Goal: Task Accomplishment & Management: Use online tool/utility

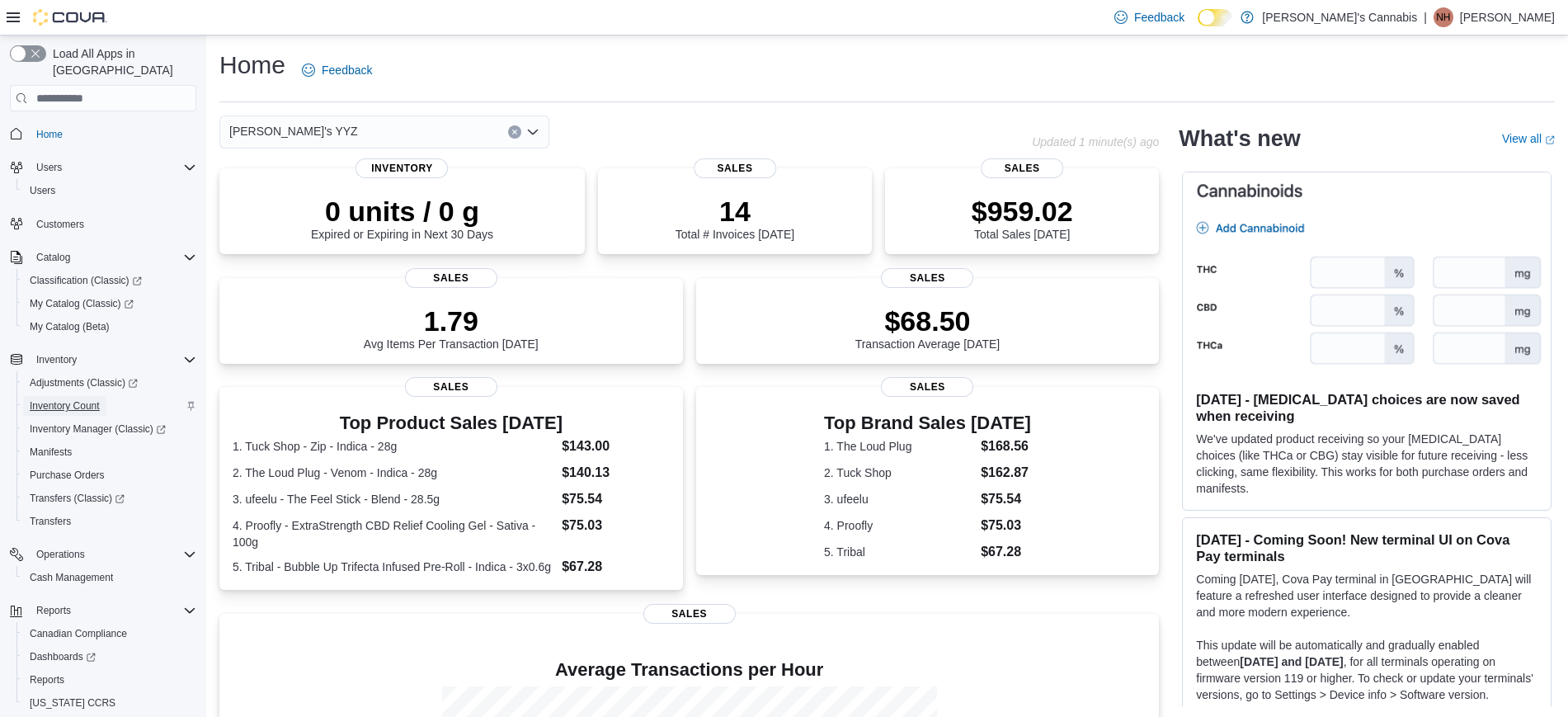
click at [66, 396] on span "Inventory Count" at bounding box center [64, 406] width 70 height 20
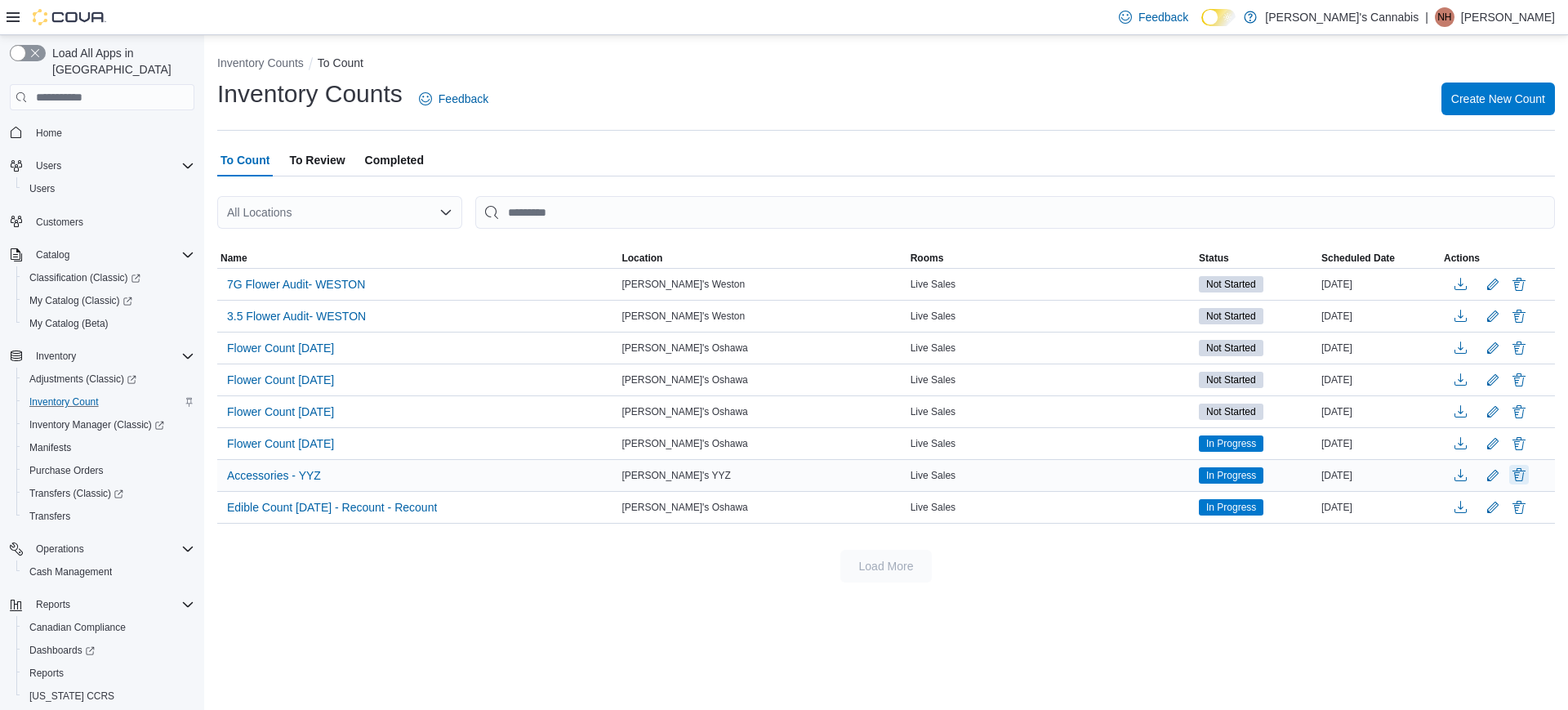
click at [1513, 467] on button "Delete" at bounding box center [1518, 475] width 20 height 20
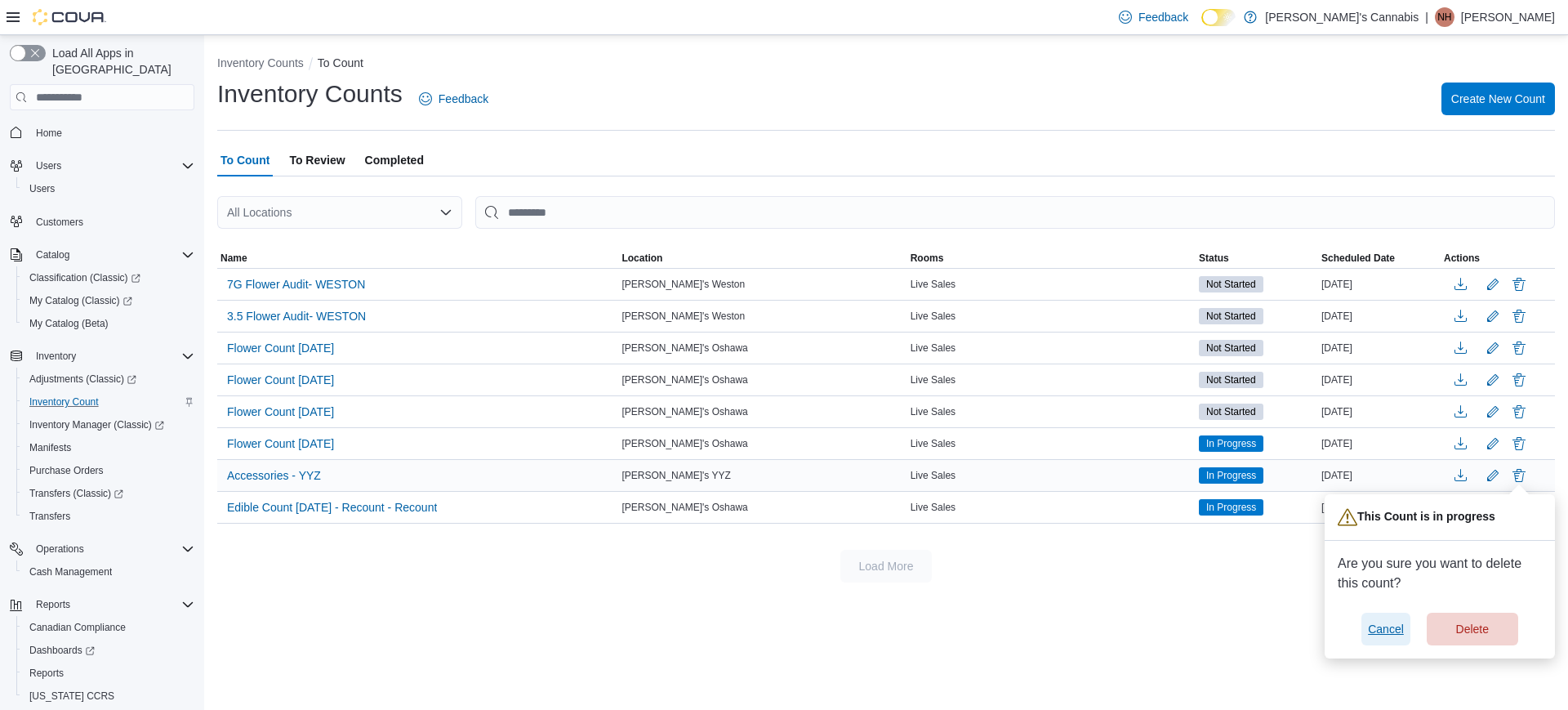
click at [1376, 626] on span "Cancel" at bounding box center [1386, 629] width 36 height 16
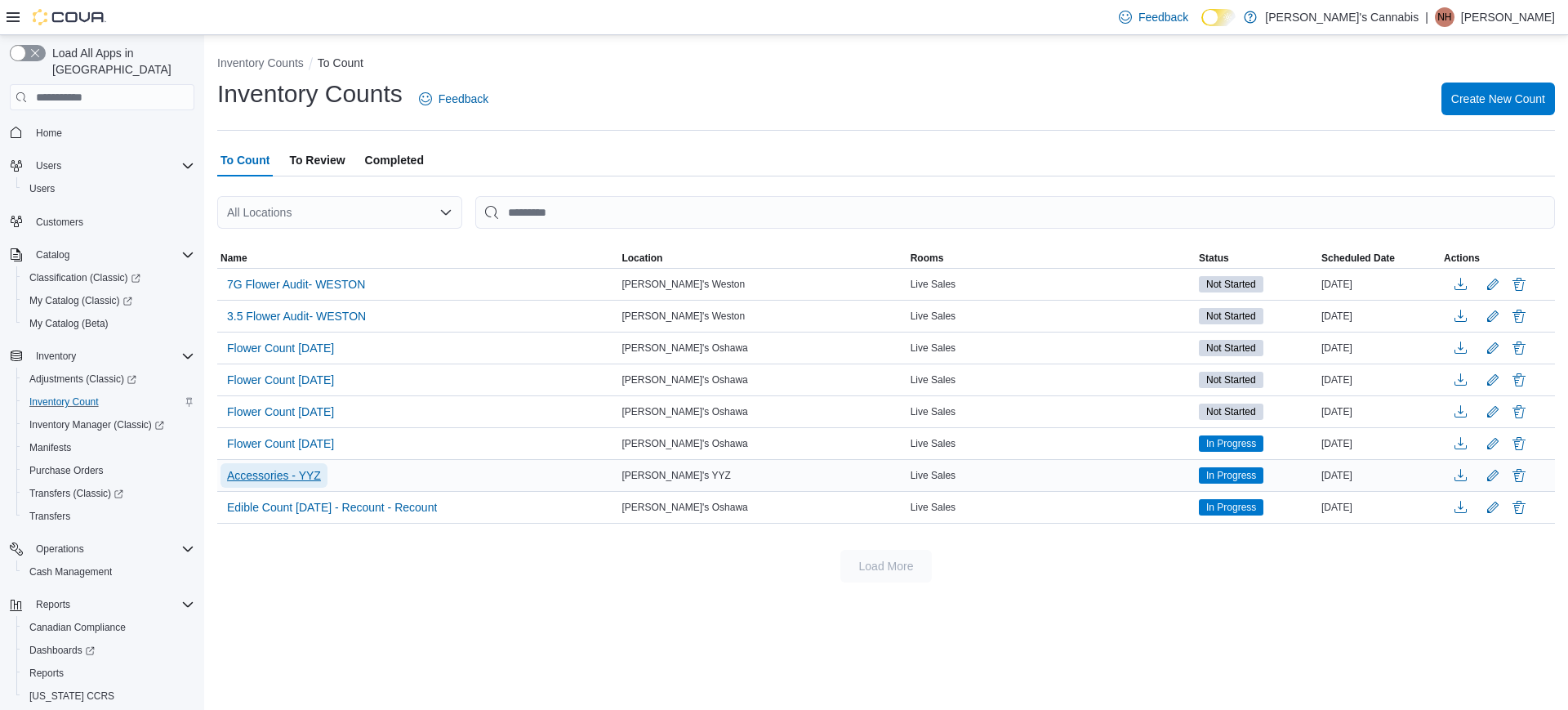
click at [313, 471] on span "Accessories - YYZ" at bounding box center [273, 475] width 94 height 16
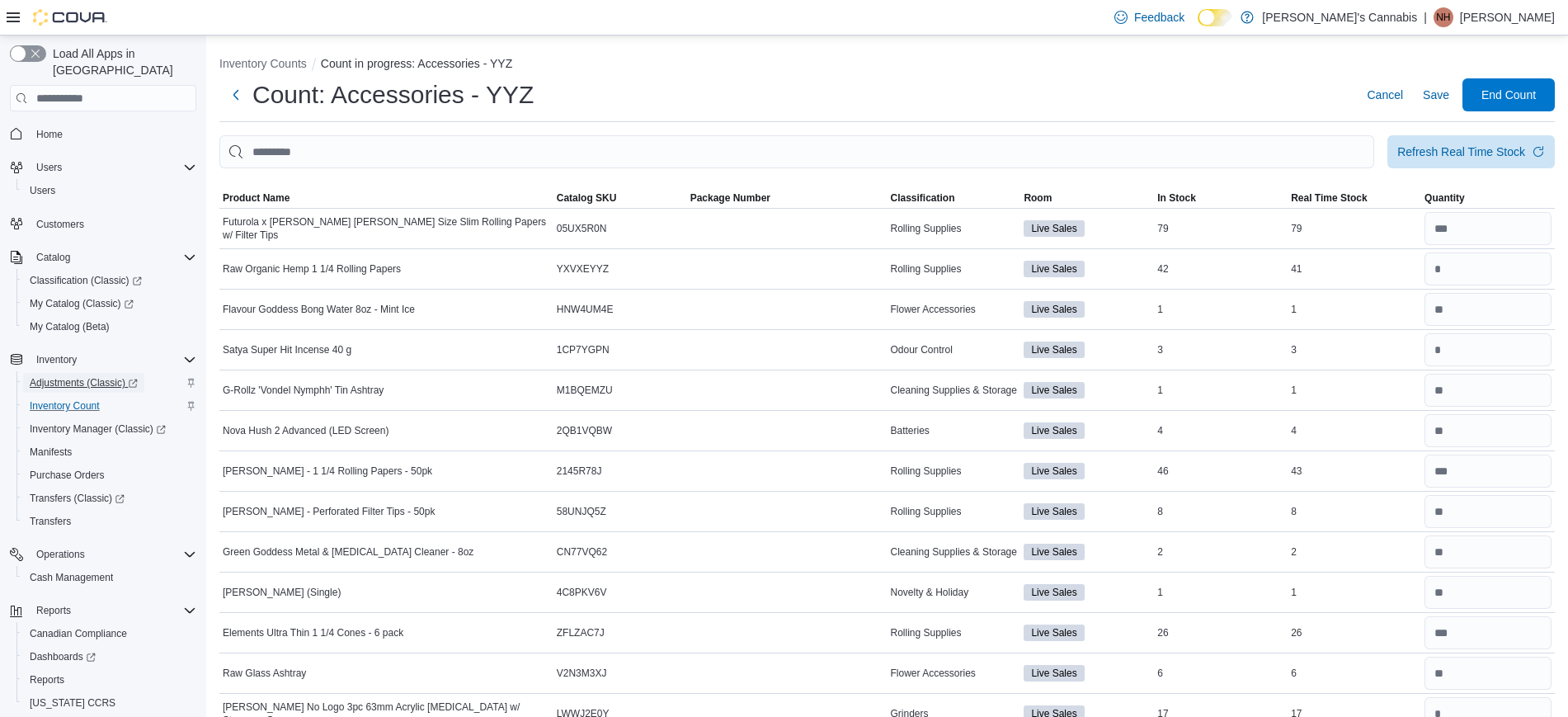
click at [64, 376] on span "Adjustments (Classic)" at bounding box center [83, 383] width 108 height 13
click at [59, 399] on span "Inventory Count" at bounding box center [64, 406] width 70 height 13
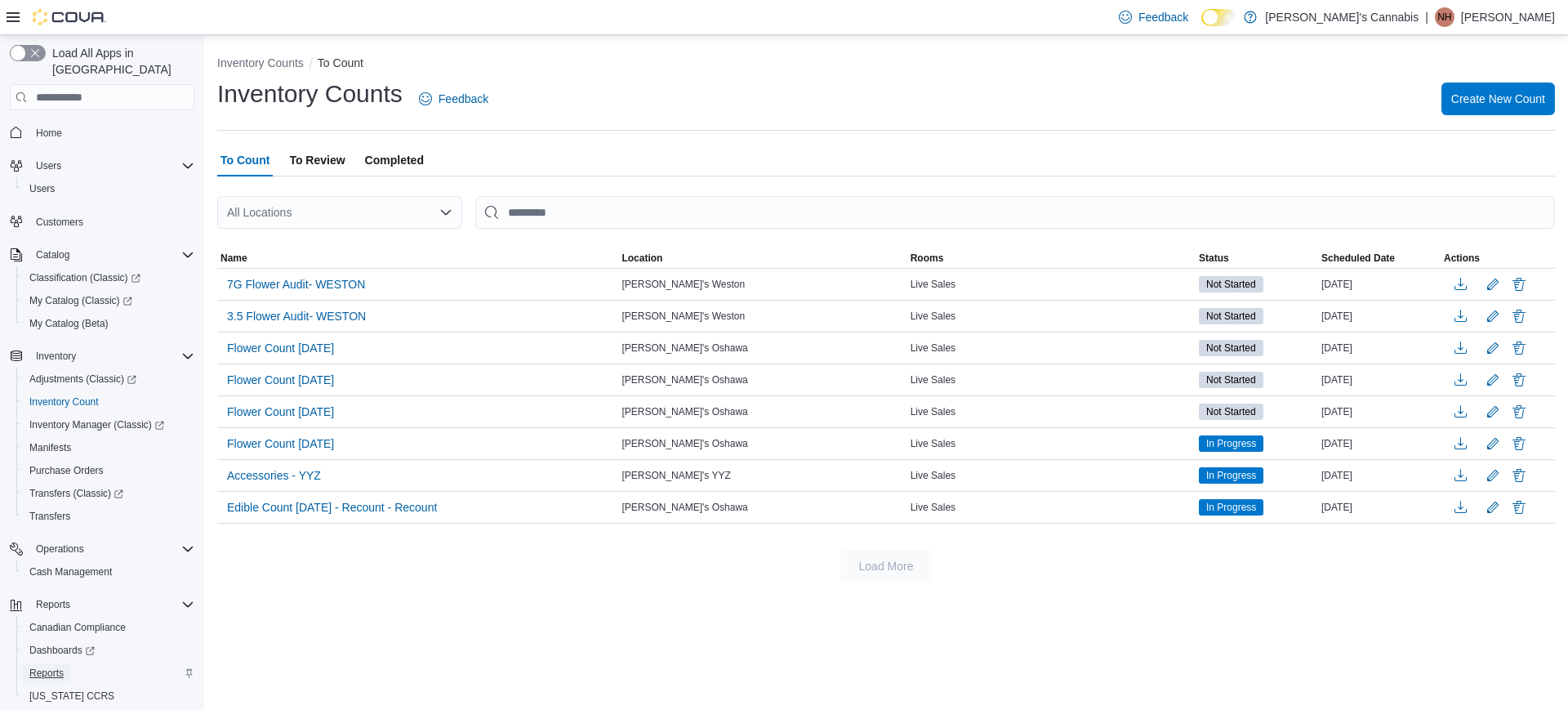
click at [61, 667] on span "Reports" at bounding box center [46, 673] width 34 height 13
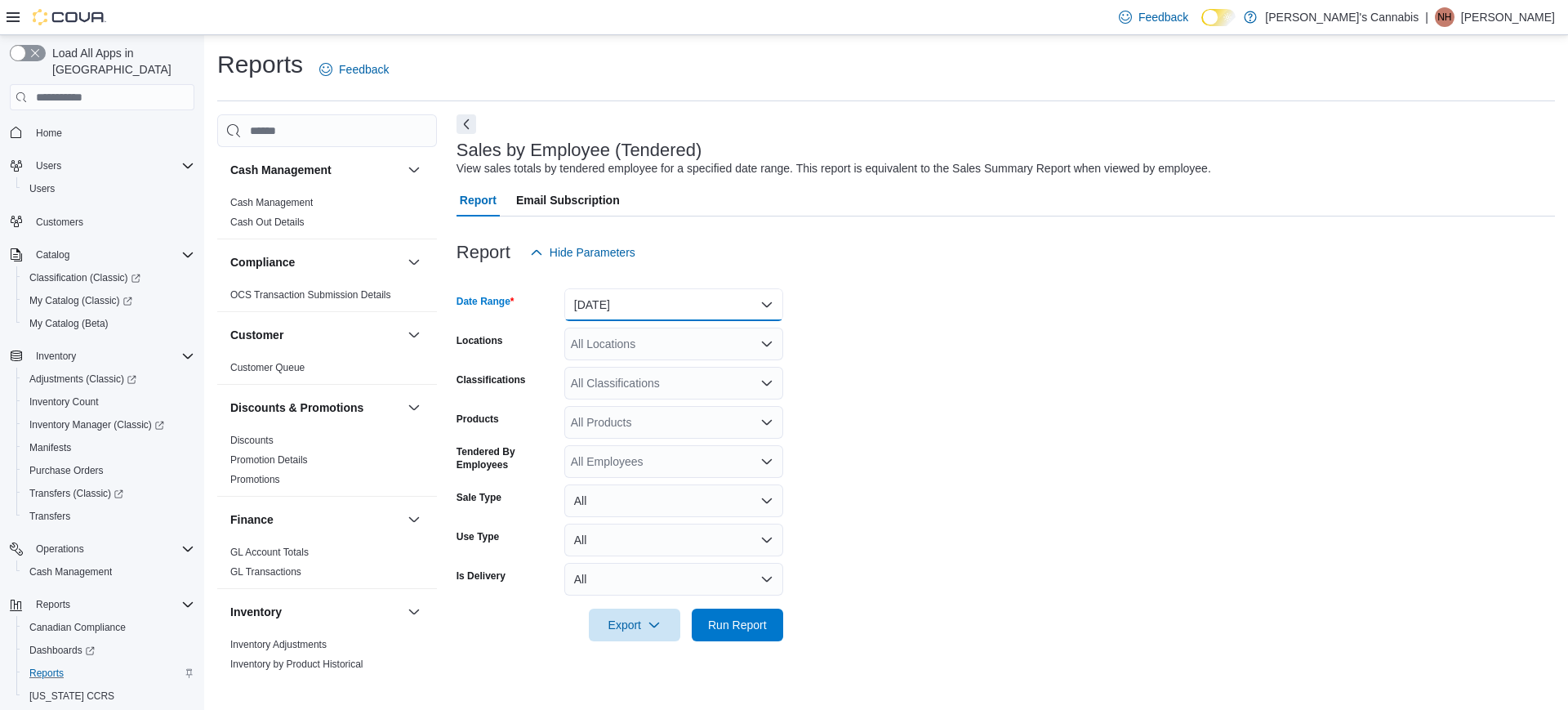
click at [644, 297] on button "[DATE]" at bounding box center [674, 304] width 219 height 33
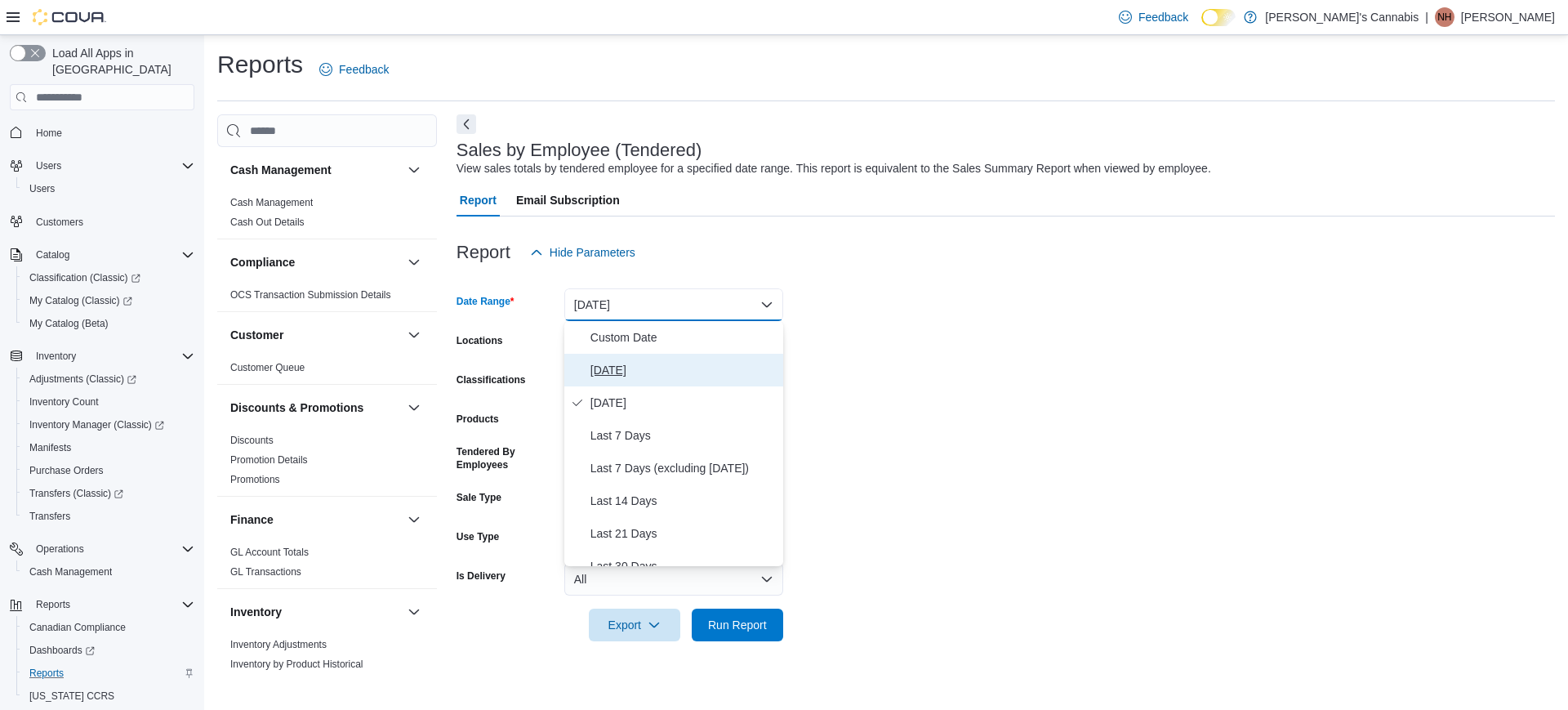
click at [615, 363] on span "[DATE]" at bounding box center [683, 370] width 186 height 20
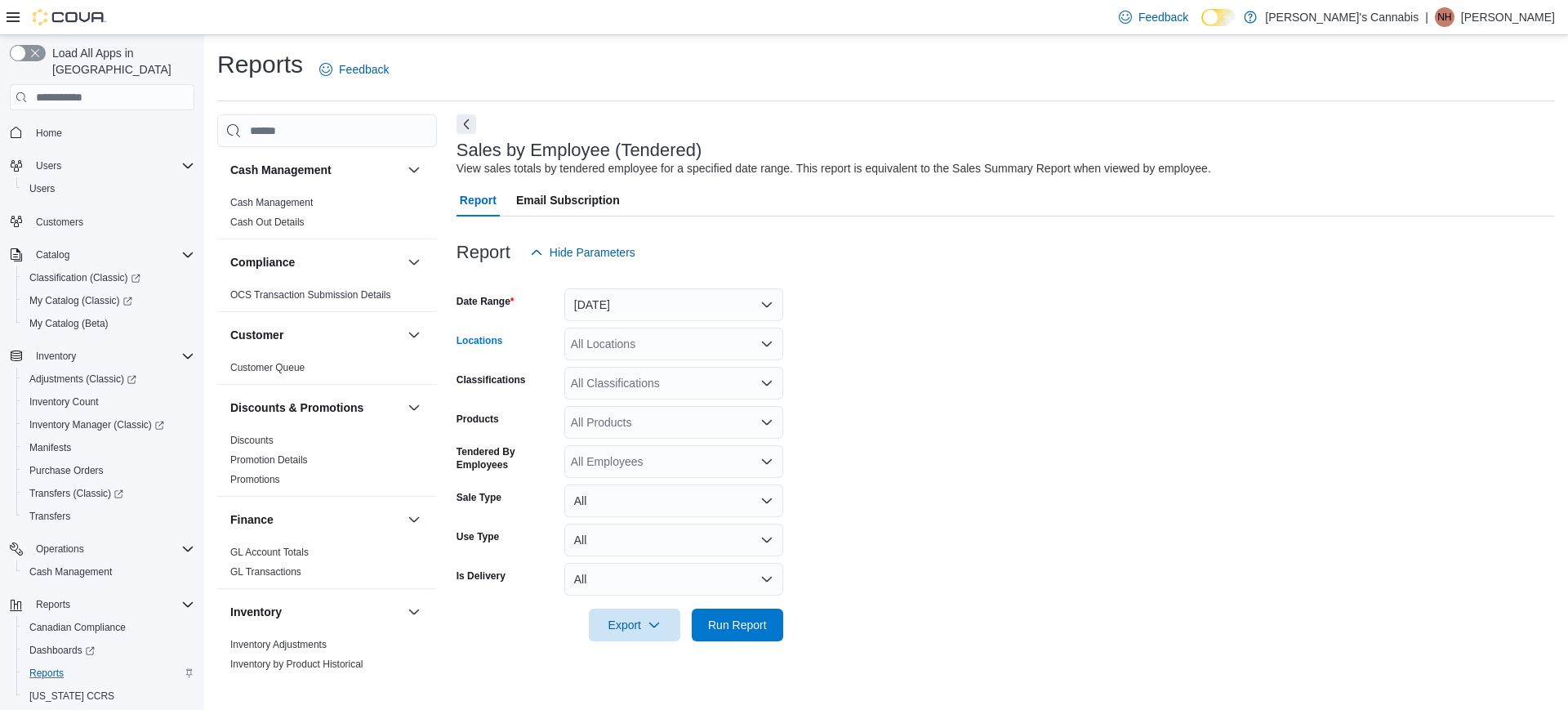
click at [642, 358] on div "All Locations" at bounding box center [674, 343] width 219 height 33
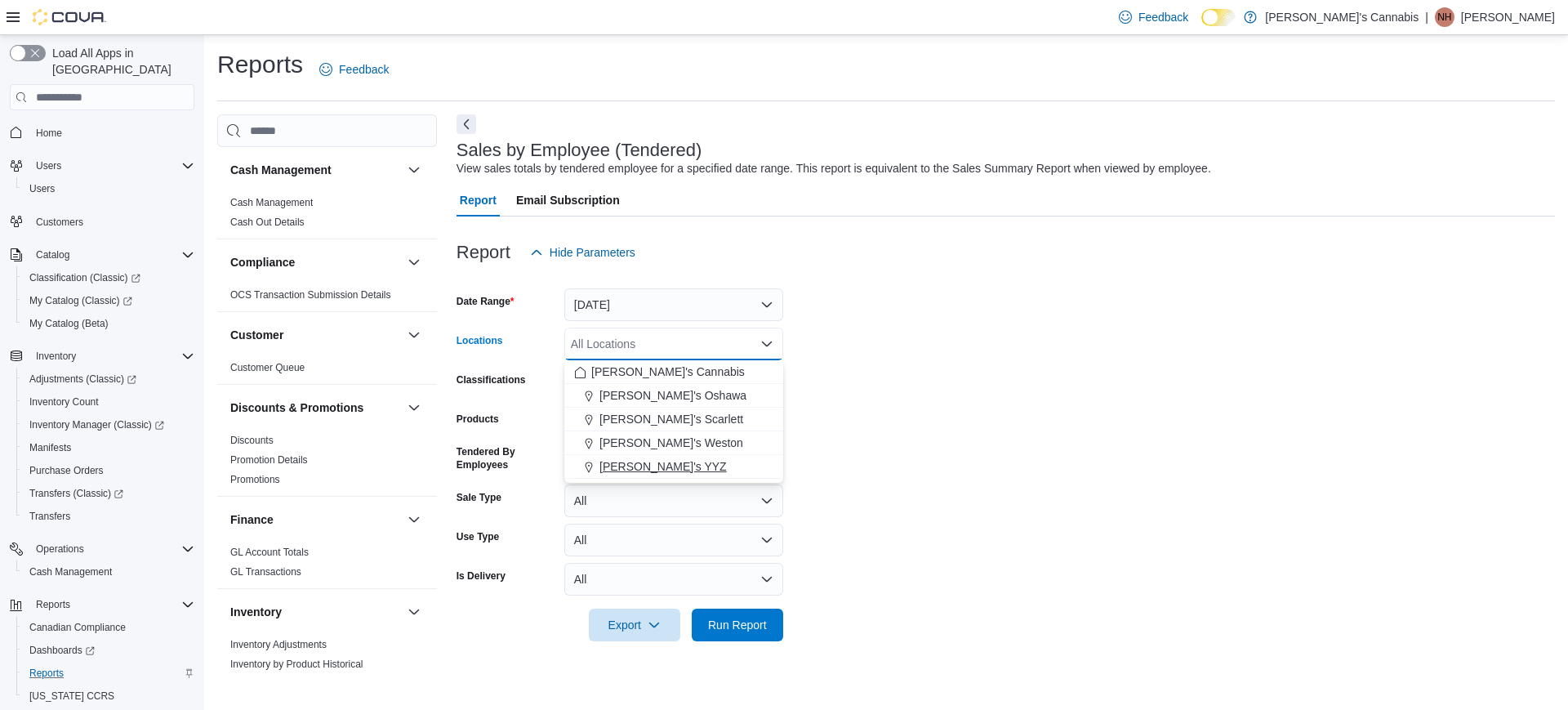
click at [639, 459] on span "[PERSON_NAME]'s YYZ" at bounding box center [663, 466] width 128 height 16
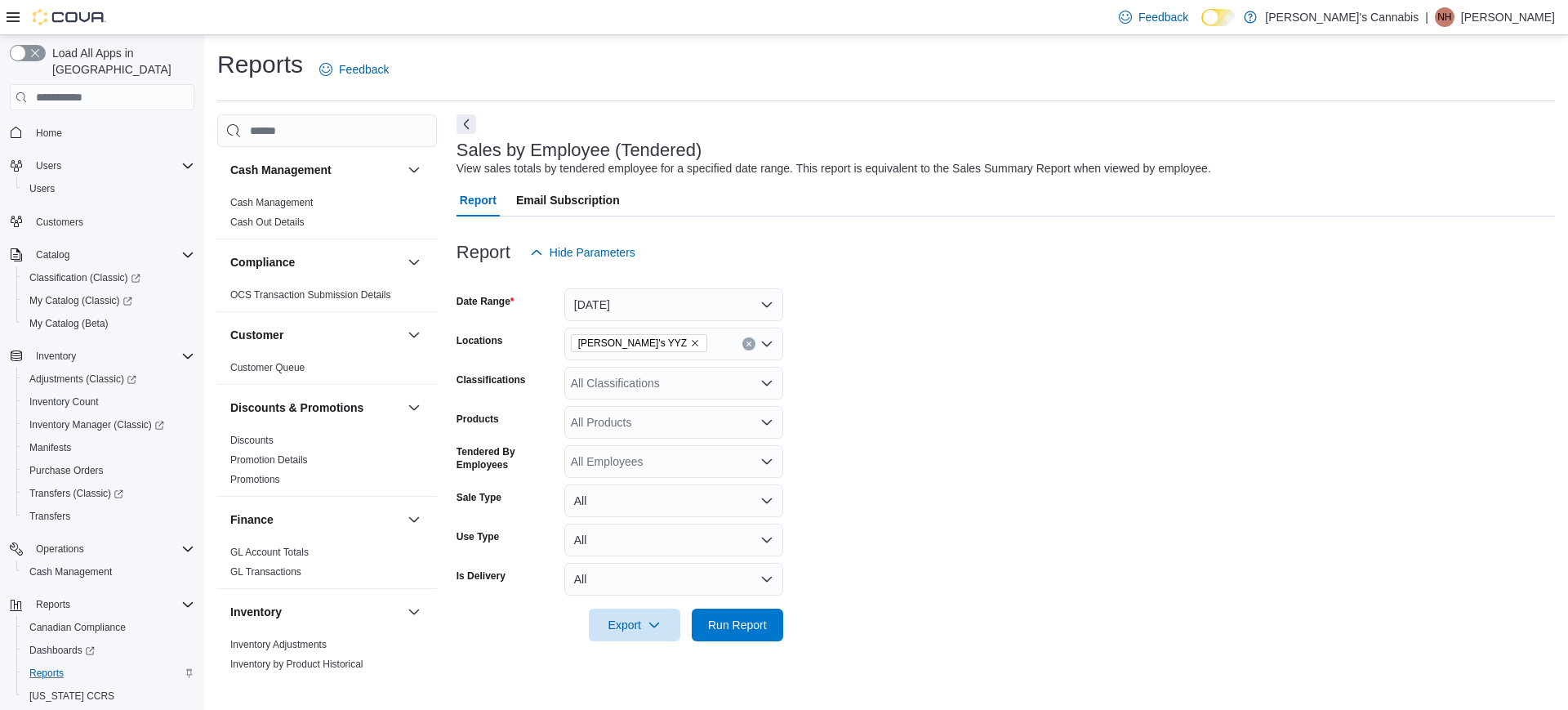
click at [885, 485] on form "Date Range [DATE] Locations MaryJane's YYZ Classifications All Classifications …" at bounding box center [1006, 455] width 1098 height 372
click at [767, 630] on span "Run Report" at bounding box center [737, 624] width 72 height 33
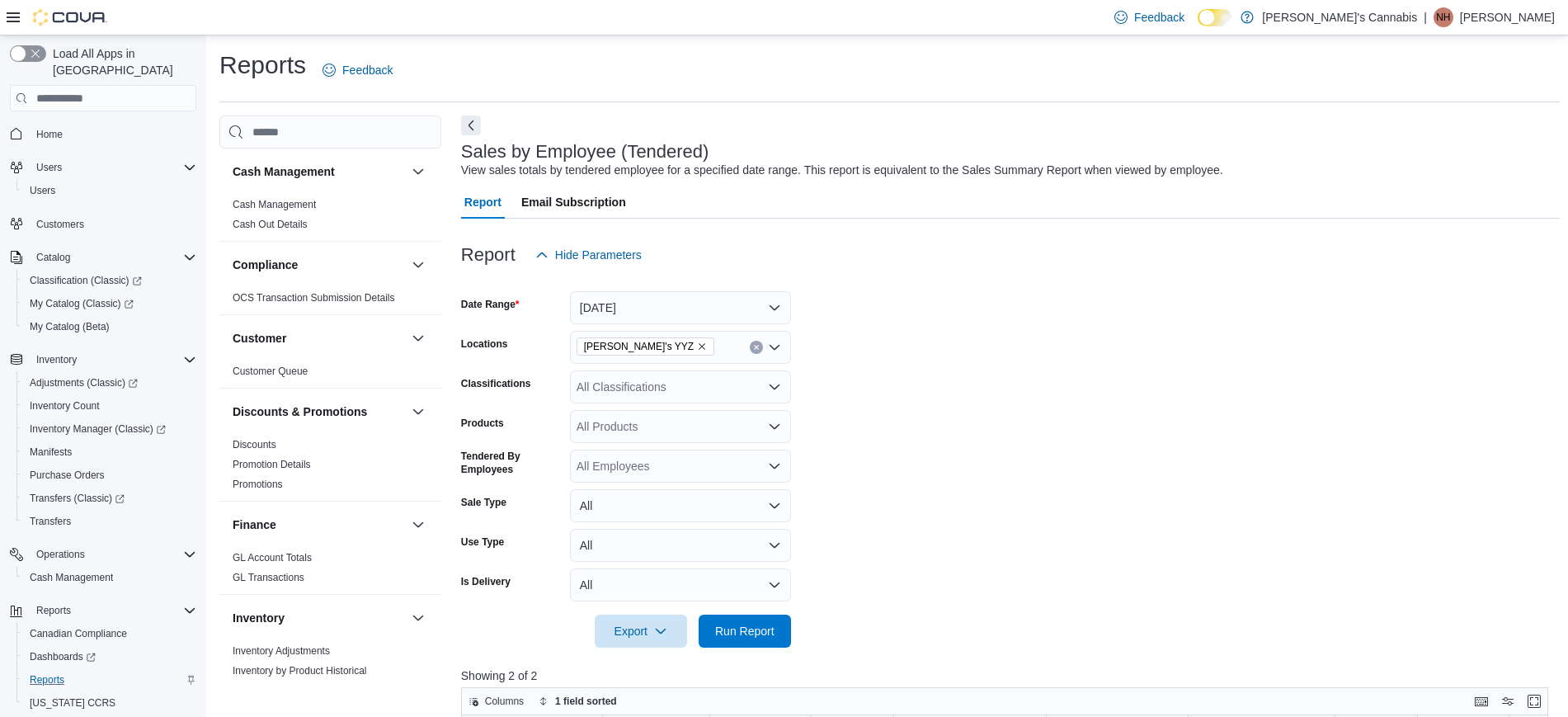
click at [979, 509] on form "Date Range [DATE] Locations MaryJane's YYZ Classifications All Classifications …" at bounding box center [1010, 459] width 1099 height 376
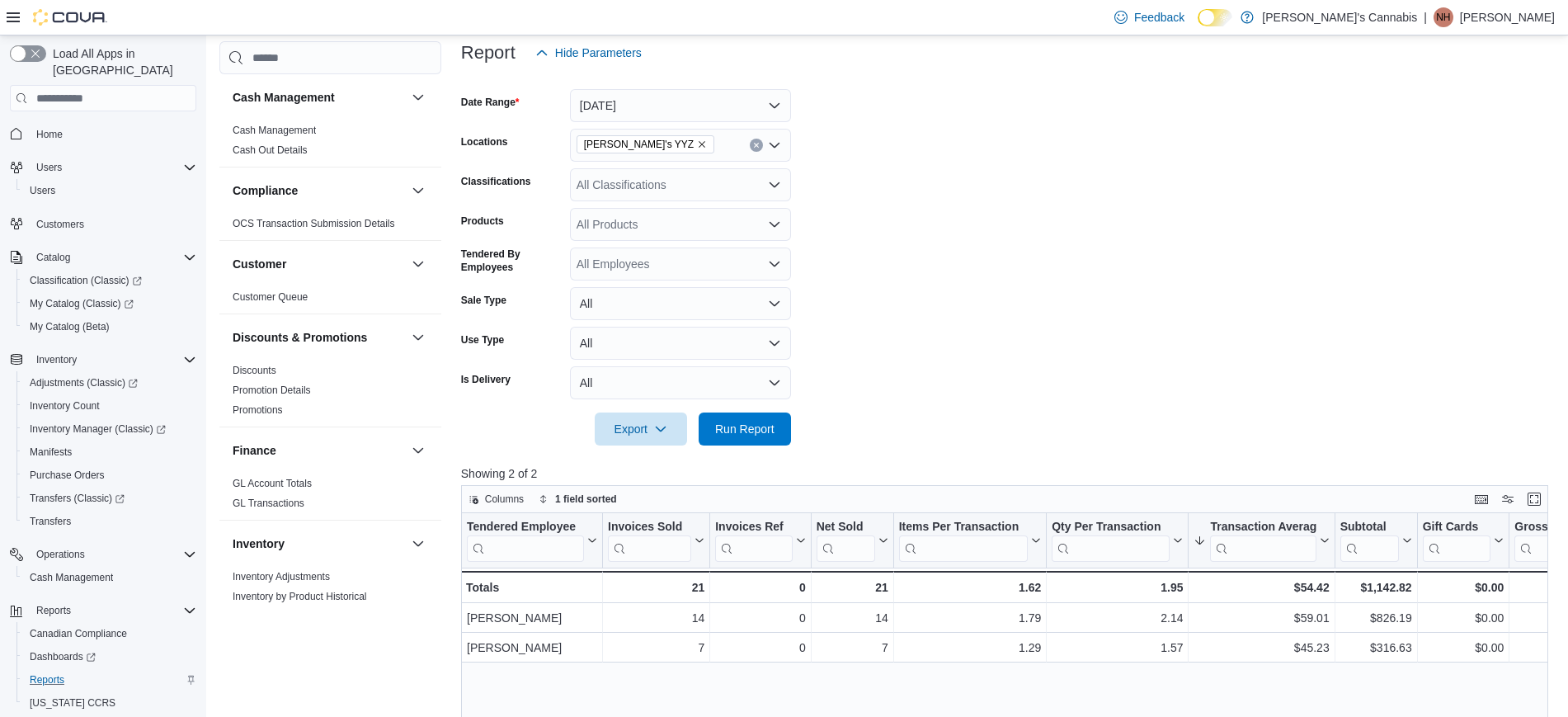
scroll to position [206, 0]
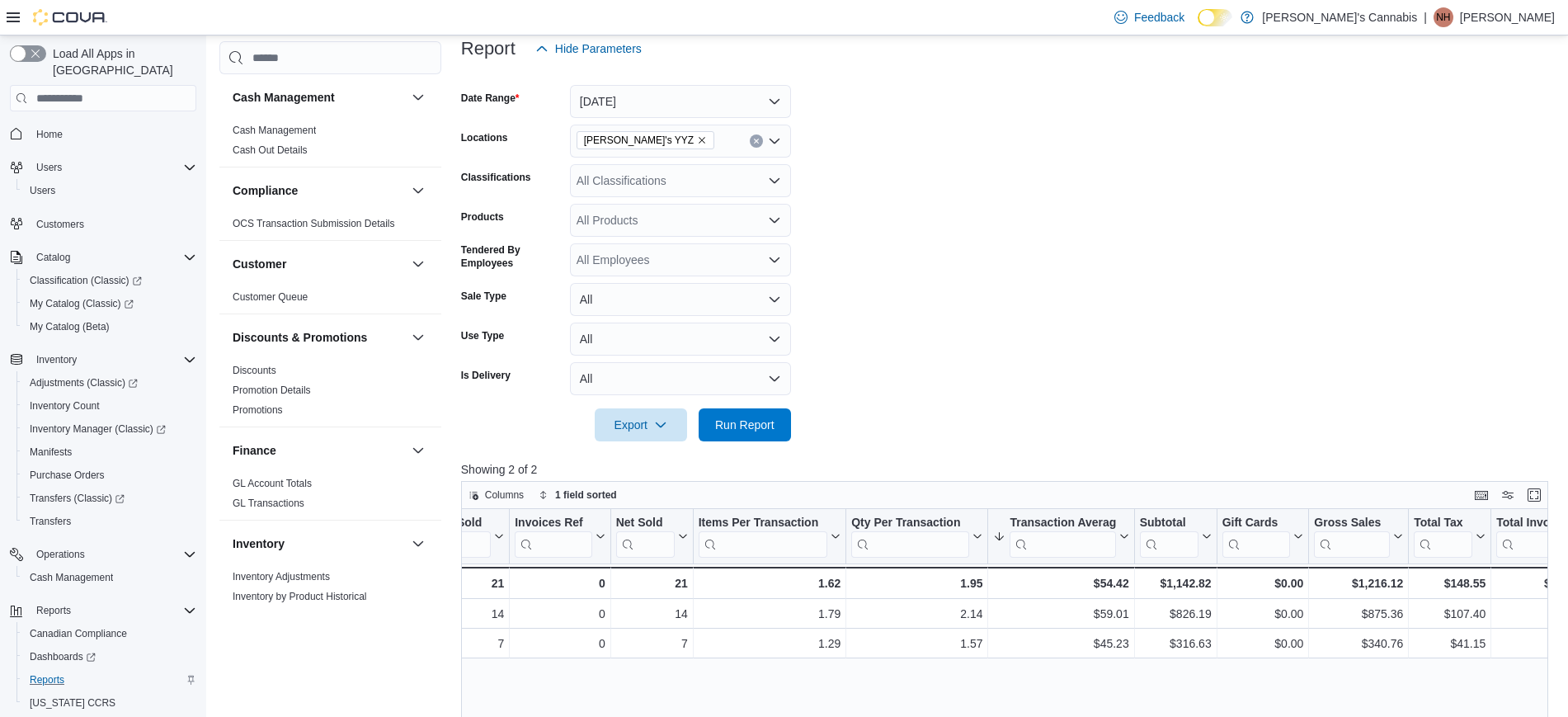
scroll to position [0, 199]
drag, startPoint x: 1342, startPoint y: 700, endPoint x: 1380, endPoint y: 698, distance: 38.1
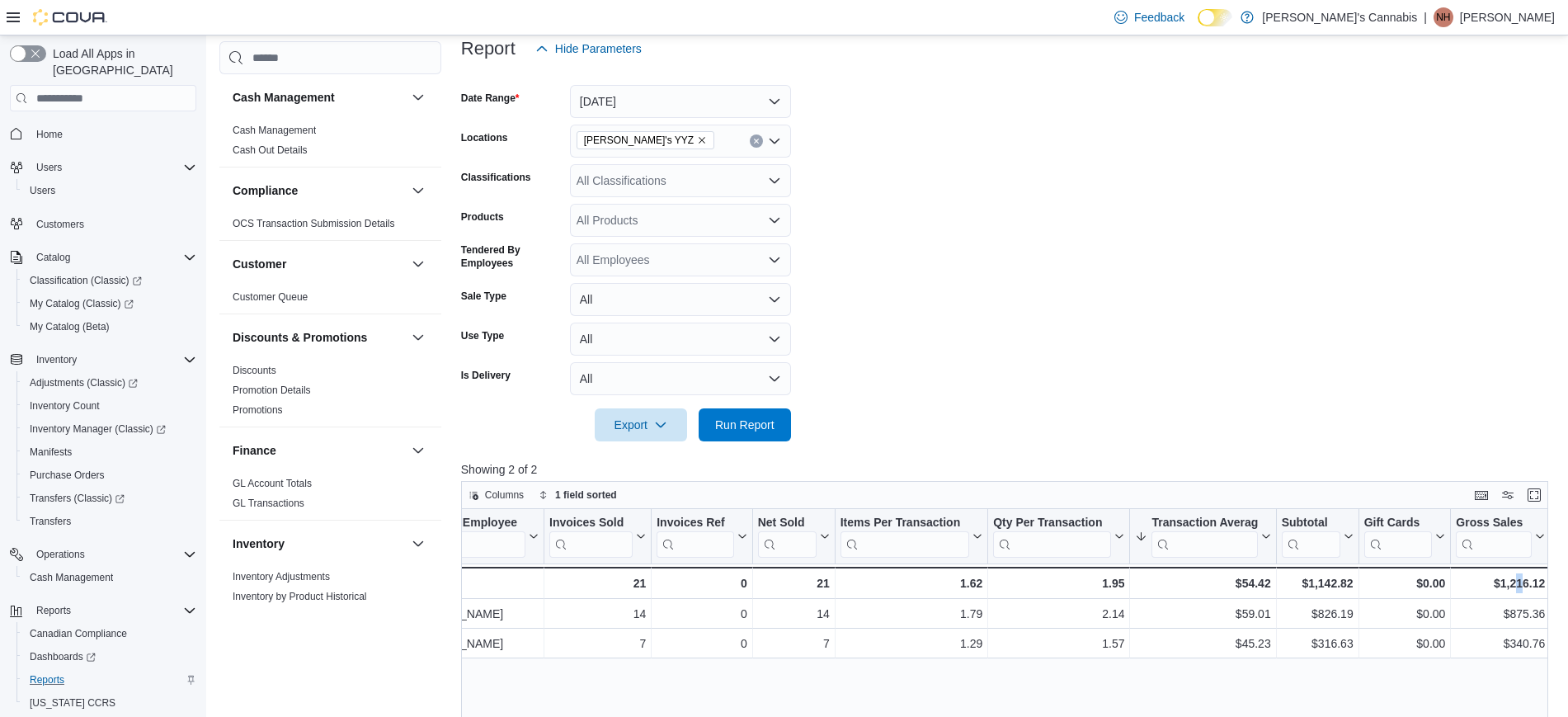
scroll to position [0, 0]
